Goal: Task Accomplishment & Management: Complete application form

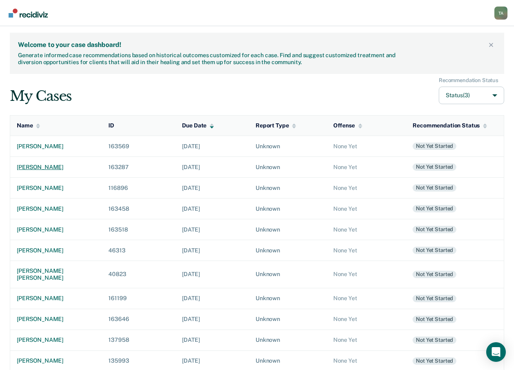
click at [38, 165] on div "[PERSON_NAME]" at bounding box center [56, 167] width 78 height 7
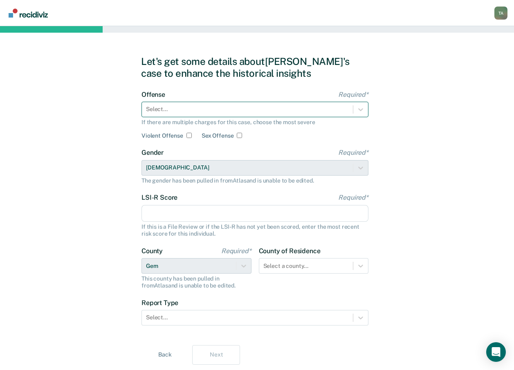
click at [266, 106] on div at bounding box center [247, 109] width 203 height 9
click at [170, 112] on div at bounding box center [247, 109] width 203 height 9
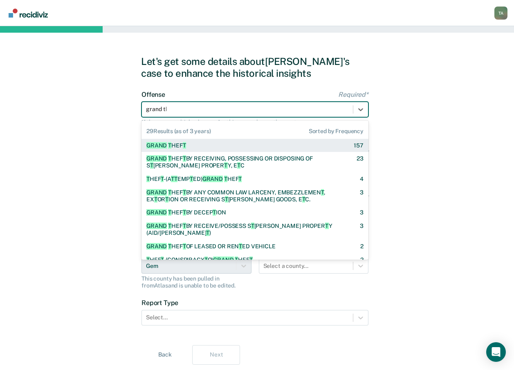
type input "grand the"
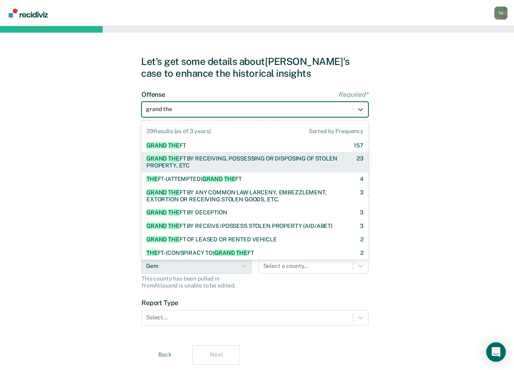
click at [187, 161] on div "GRAND THE FT BY RECEIVING, POSSESSING OR DISPOSING OF STOLEN PROPERTY, ETC" at bounding box center [244, 162] width 196 height 14
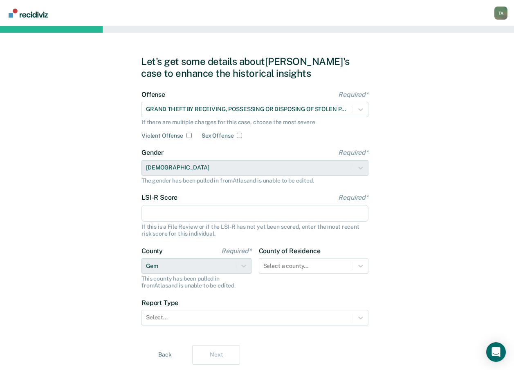
click at [198, 212] on input "LSI-R Score Required*" at bounding box center [254, 213] width 227 height 17
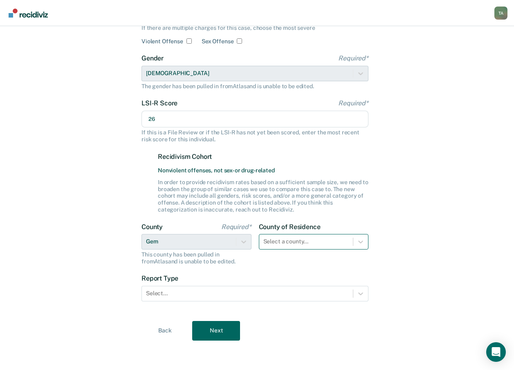
type input "26"
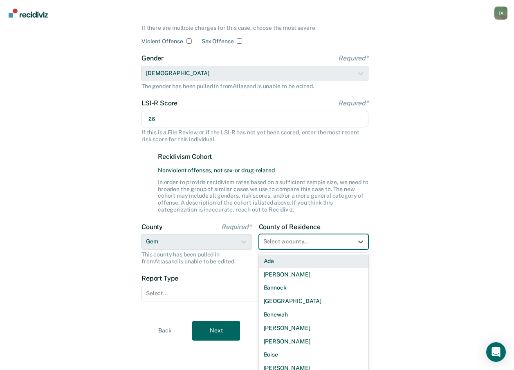
scroll to position [100, 0]
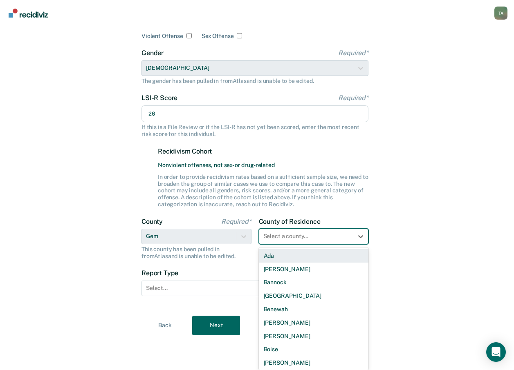
click at [312, 241] on div "Select a county..." at bounding box center [306, 237] width 94 height 12
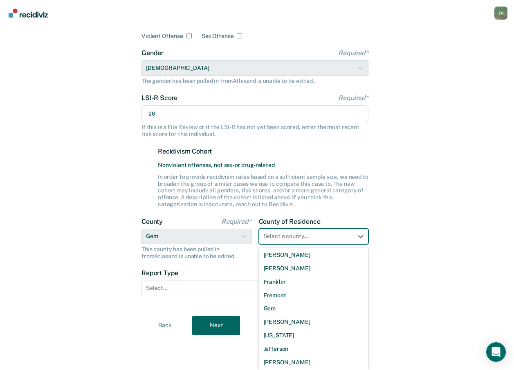
scroll to position [245, 0]
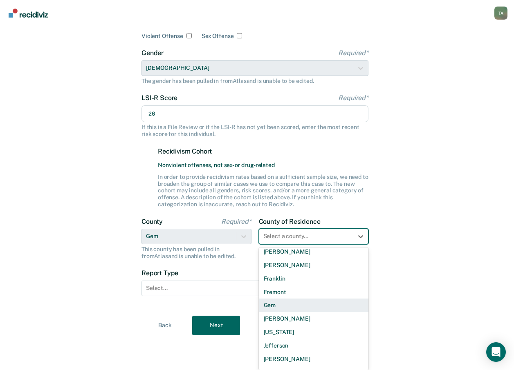
click at [282, 310] on div "Gem" at bounding box center [314, 305] width 110 height 13
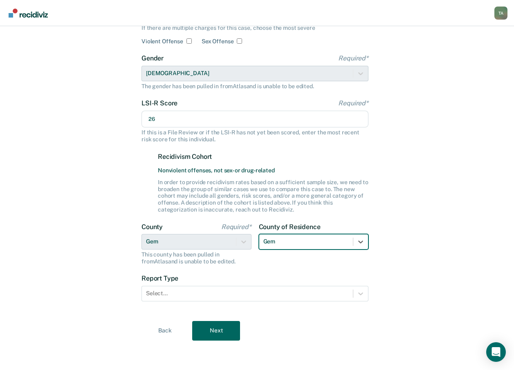
scroll to position [94, 0]
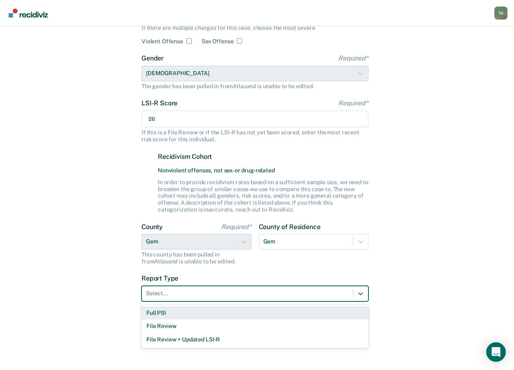
click at [207, 293] on div at bounding box center [247, 293] width 203 height 9
click at [147, 316] on div "Full PSI" at bounding box center [254, 313] width 227 height 13
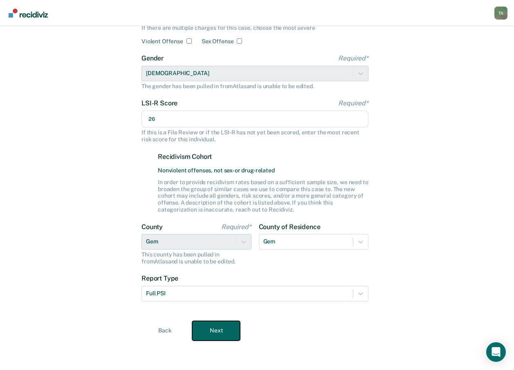
click at [210, 330] on button "Next" at bounding box center [216, 331] width 48 height 20
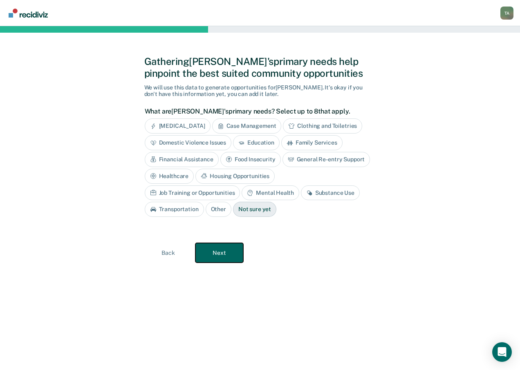
click at [236, 253] on button "Next" at bounding box center [219, 253] width 48 height 20
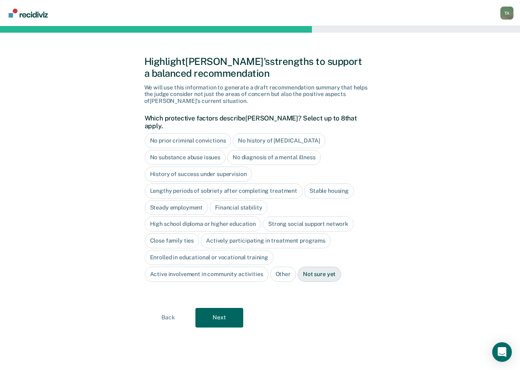
click at [209, 320] on div "Highlight [PERSON_NAME]'s strengths to support a balanced recommendation We wil…" at bounding box center [260, 198] width 232 height 325
click at [215, 313] on button "Next" at bounding box center [219, 318] width 48 height 20
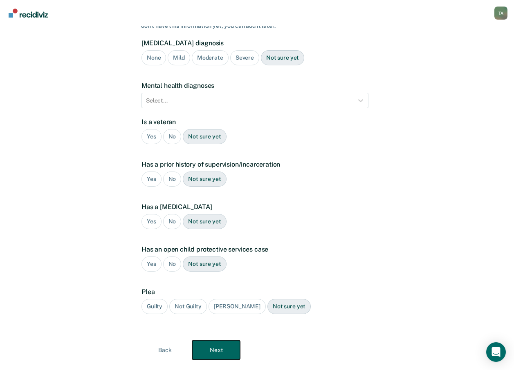
scroll to position [87, 0]
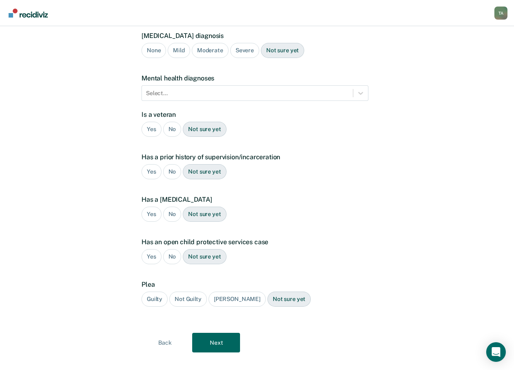
click at [155, 292] on div "Guilty" at bounding box center [154, 299] width 26 height 15
click at [223, 336] on button "Next" at bounding box center [216, 343] width 48 height 20
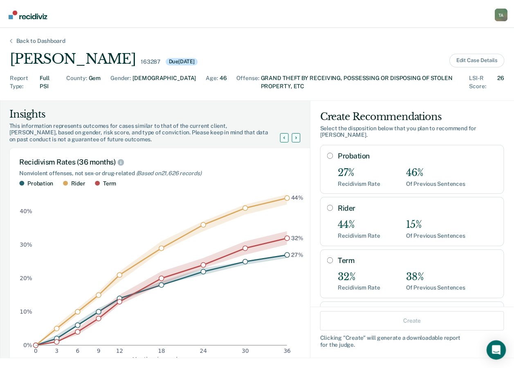
scroll to position [30, 0]
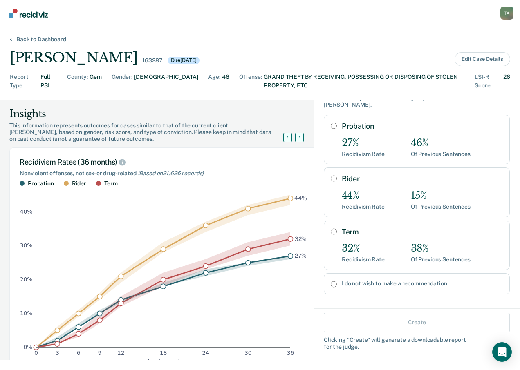
click at [331, 281] on input "I do not wish to make a recommendation" at bounding box center [334, 284] width 6 height 7
radio input "true"
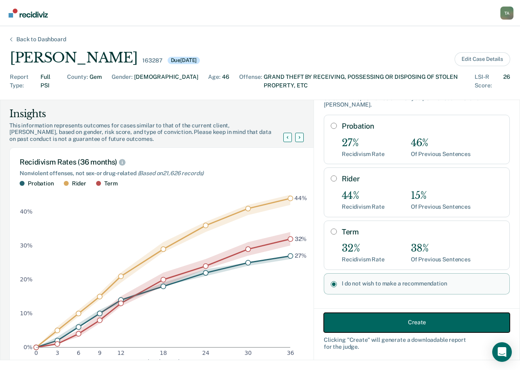
click at [376, 318] on button "Create" at bounding box center [417, 323] width 186 height 20
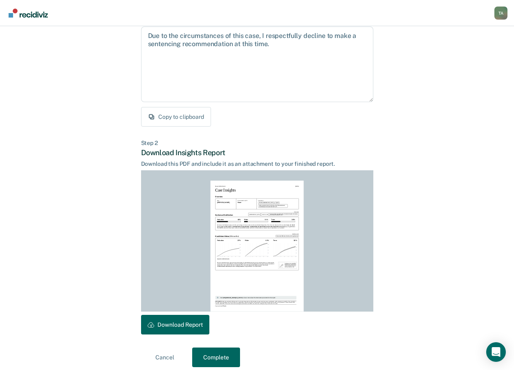
scroll to position [96, 0]
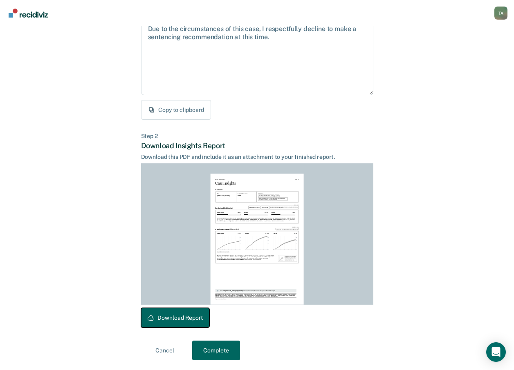
click at [188, 313] on button "Download Report" at bounding box center [175, 318] width 68 height 20
